Goal: Transaction & Acquisition: Purchase product/service

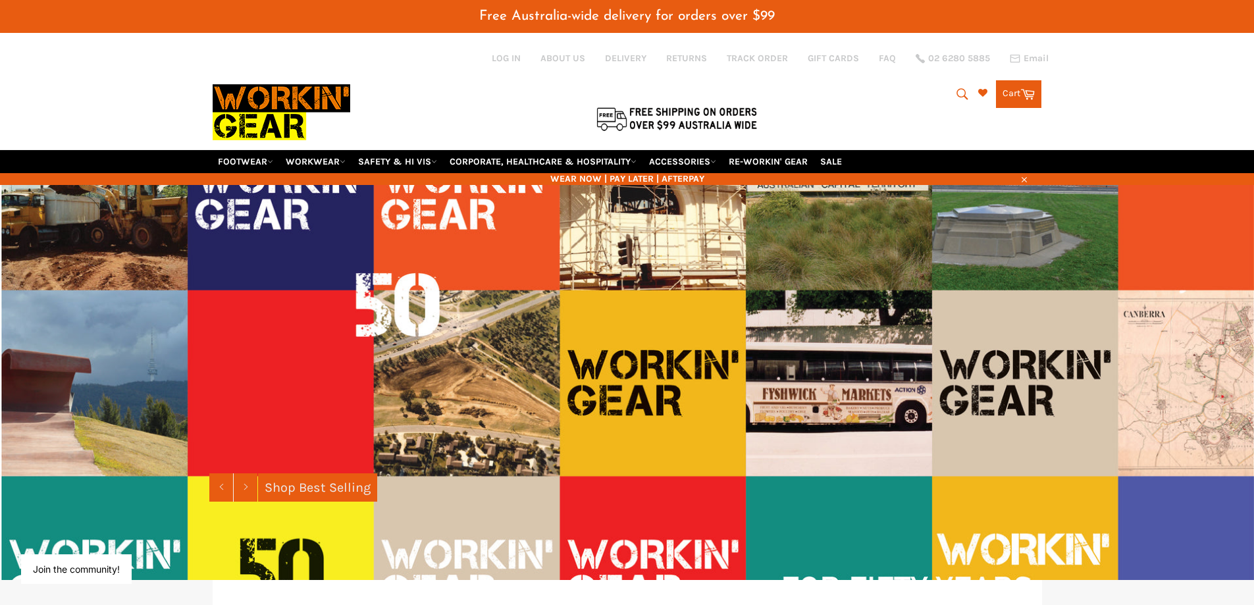
click at [955, 94] on icon "submit" at bounding box center [962, 94] width 14 height 14
click at [875, 95] on input "Search" at bounding box center [908, 94] width 165 height 25
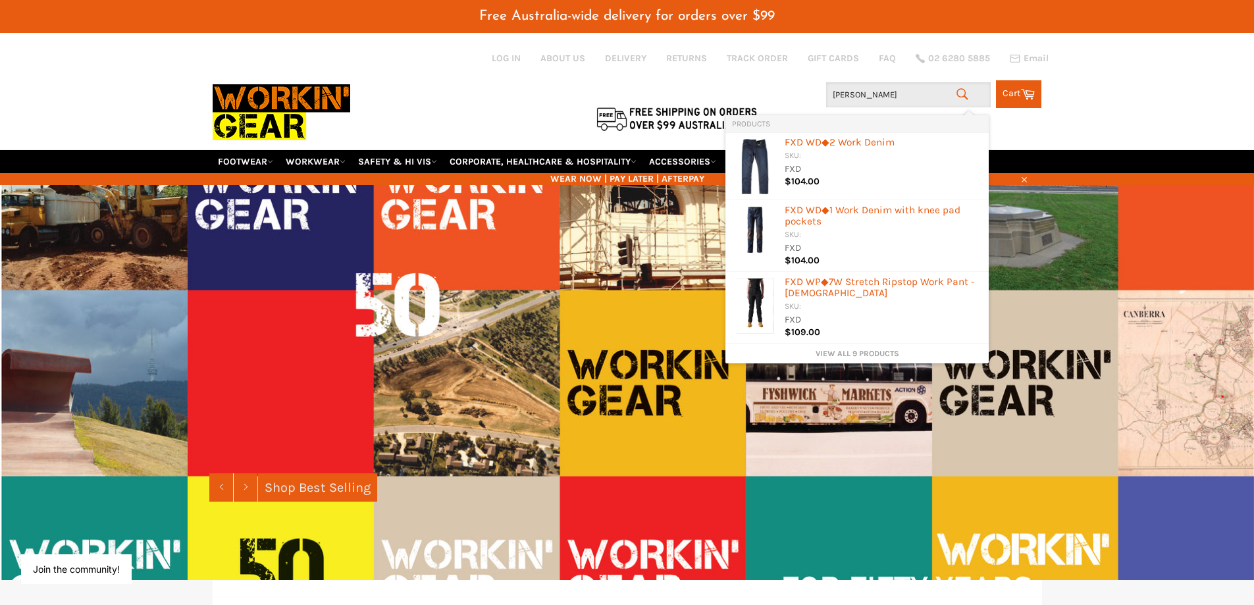
type input "jeans"
